Goal: Information Seeking & Learning: Find specific fact

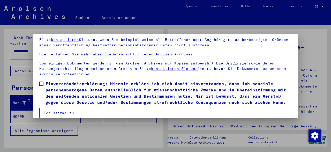
scroll to position [41, 0]
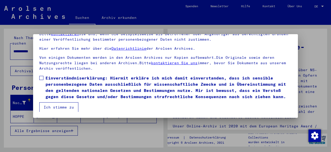
click at [42, 75] on label "Einverständniserklärung: Hiermit erkläre ich mich damit einverstanden, dass ich…" at bounding box center [165, 87] width 252 height 25
click at [52, 106] on button "Ich stimme zu" at bounding box center [58, 107] width 39 height 10
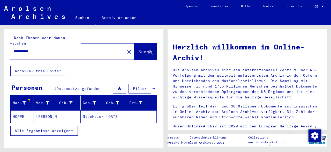
drag, startPoint x: 38, startPoint y: 46, endPoint x: 27, endPoint y: 47, distance: 11.0
click at [27, 49] on input "**********" at bounding box center [65, 51] width 105 height 5
type input "**********"
click at [143, 49] on span "Suche" at bounding box center [145, 51] width 13 height 5
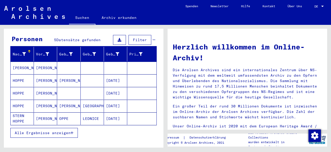
scroll to position [27, 0]
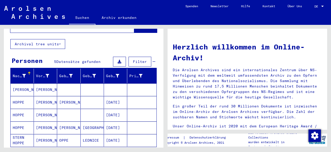
click at [70, 96] on mat-cell "[PERSON_NAME]" at bounding box center [68, 102] width 23 height 12
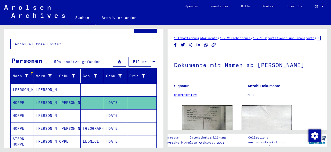
scroll to position [27, 0]
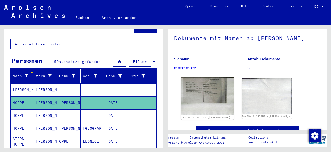
click at [206, 110] on img at bounding box center [207, 96] width 52 height 38
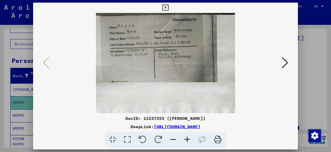
click at [177, 125] on link "[URL][DOMAIN_NAME]" at bounding box center [177, 126] width 47 height 5
